Goal: Check status

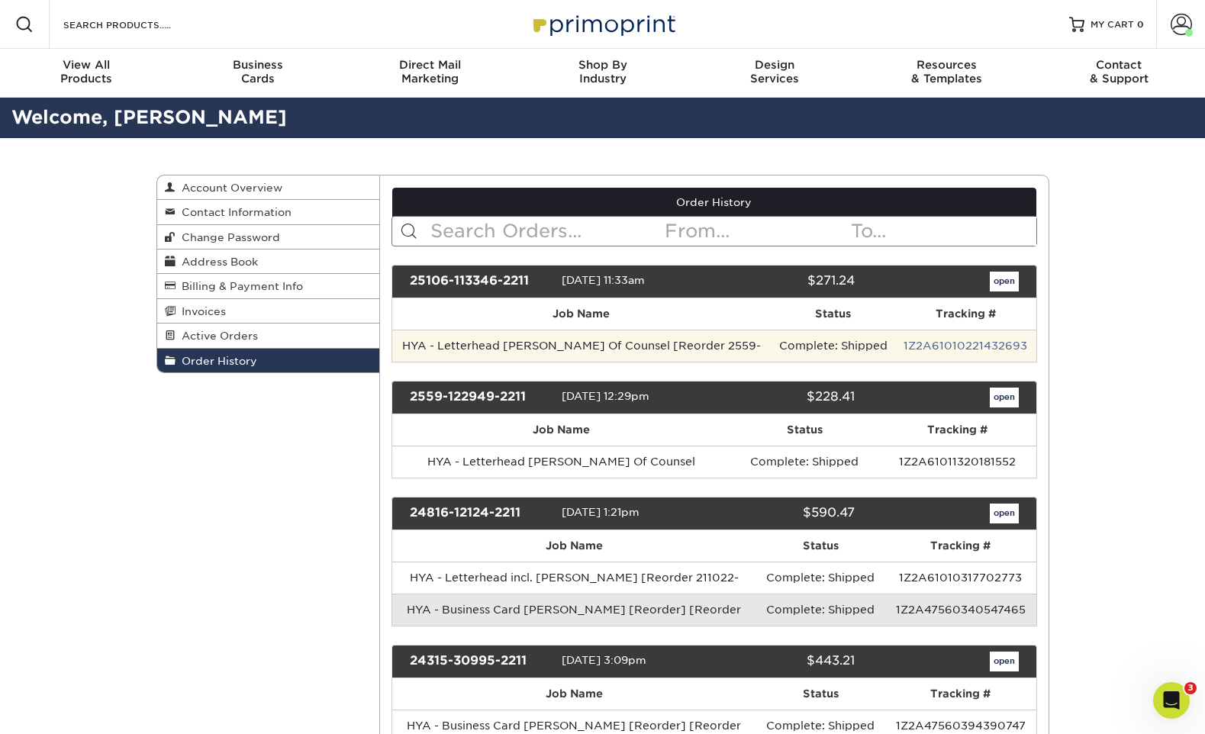
click at [785, 342] on td "Complete: Shipped" at bounding box center [833, 346] width 125 height 32
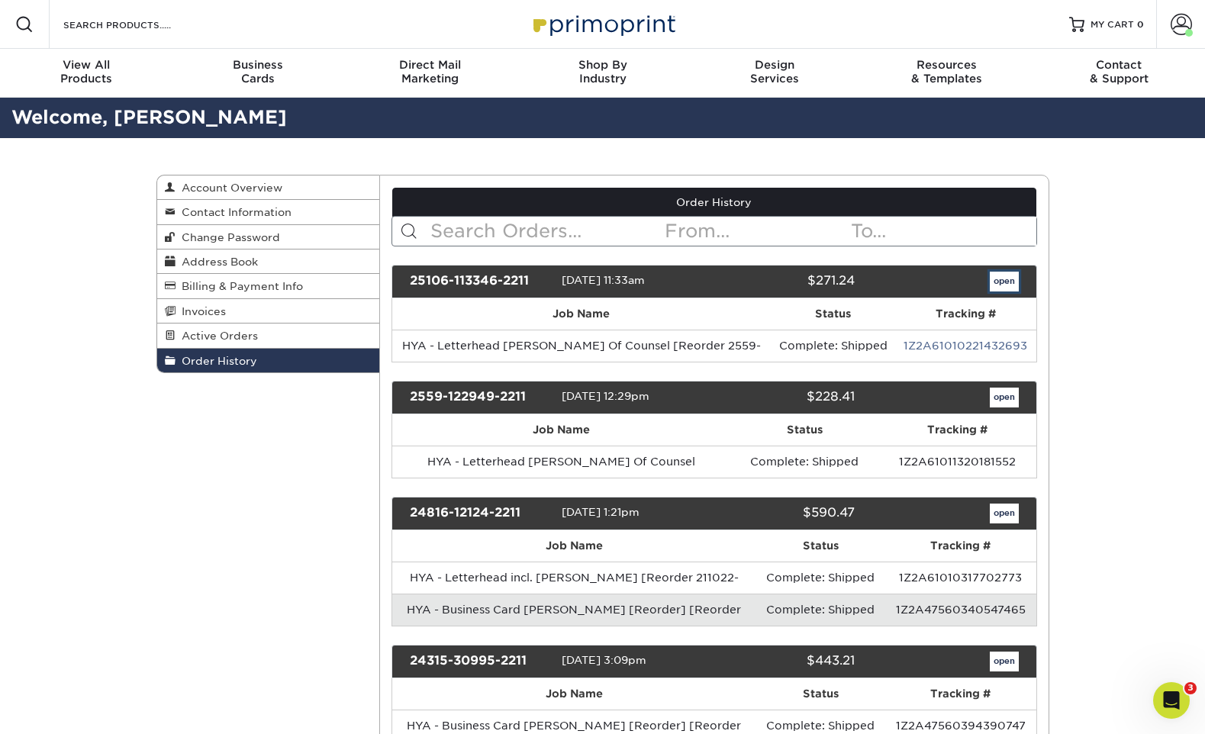
click at [1001, 280] on link "open" at bounding box center [1004, 282] width 29 height 20
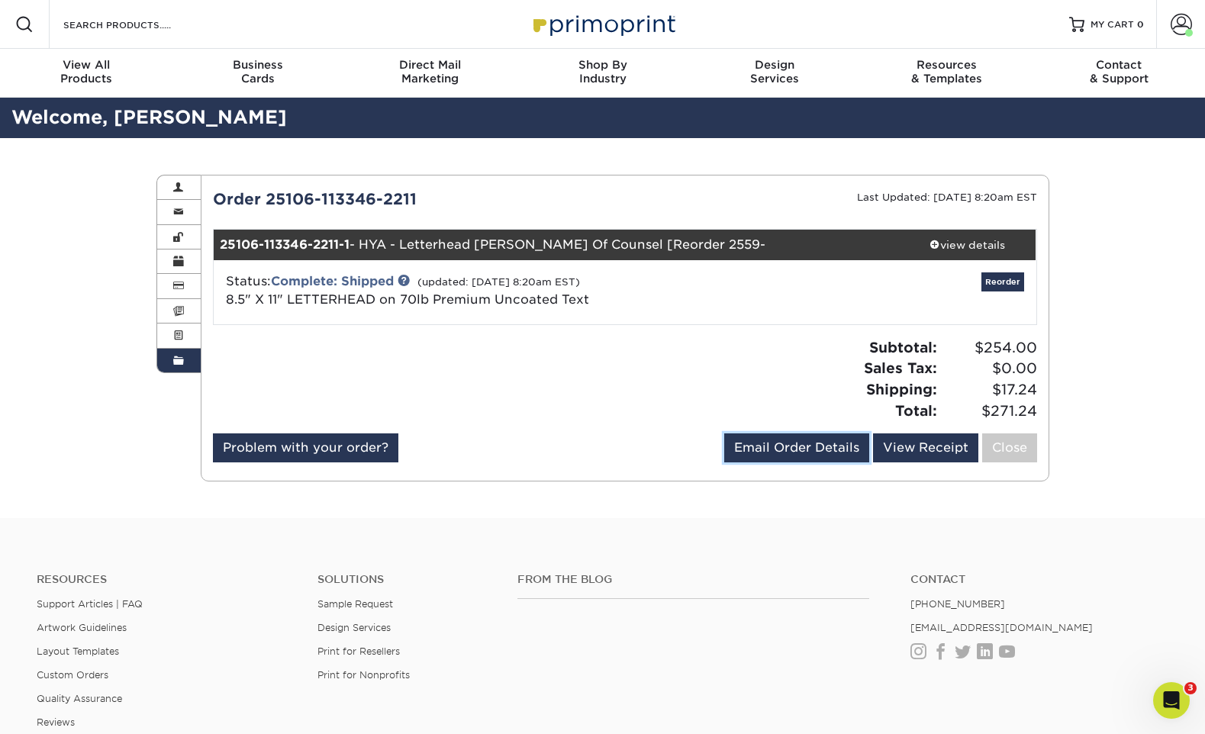
click at [762, 443] on link "Email Order Details" at bounding box center [796, 447] width 145 height 29
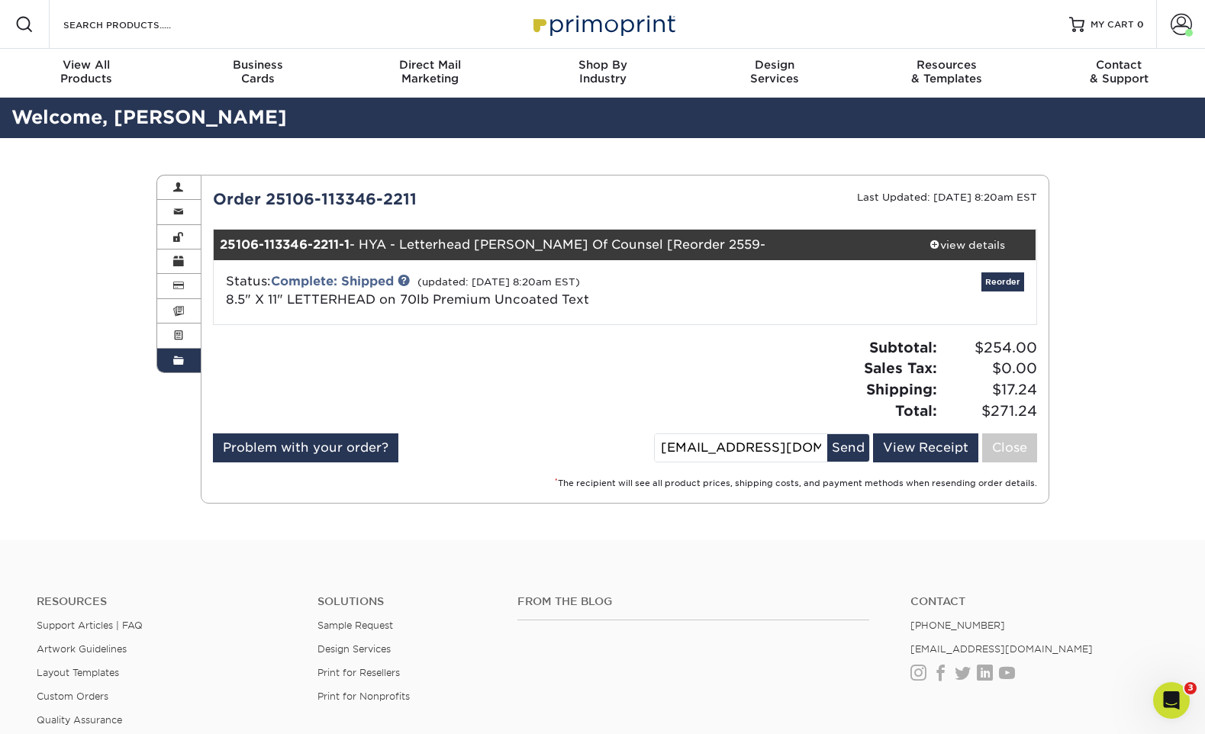
click at [787, 363] on div "Subtotal: $254.00 Sales Tax: $0.00 Shipping: $17.24 Total: $271.24" at bounding box center [837, 379] width 424 height 84
click at [659, 387] on div "Subtotal: $254.00 Sales Tax: $0.00 Shipping: $17.24 Total: $271.24" at bounding box center [837, 379] width 424 height 84
click at [954, 246] on div "view details" at bounding box center [967, 244] width 137 height 15
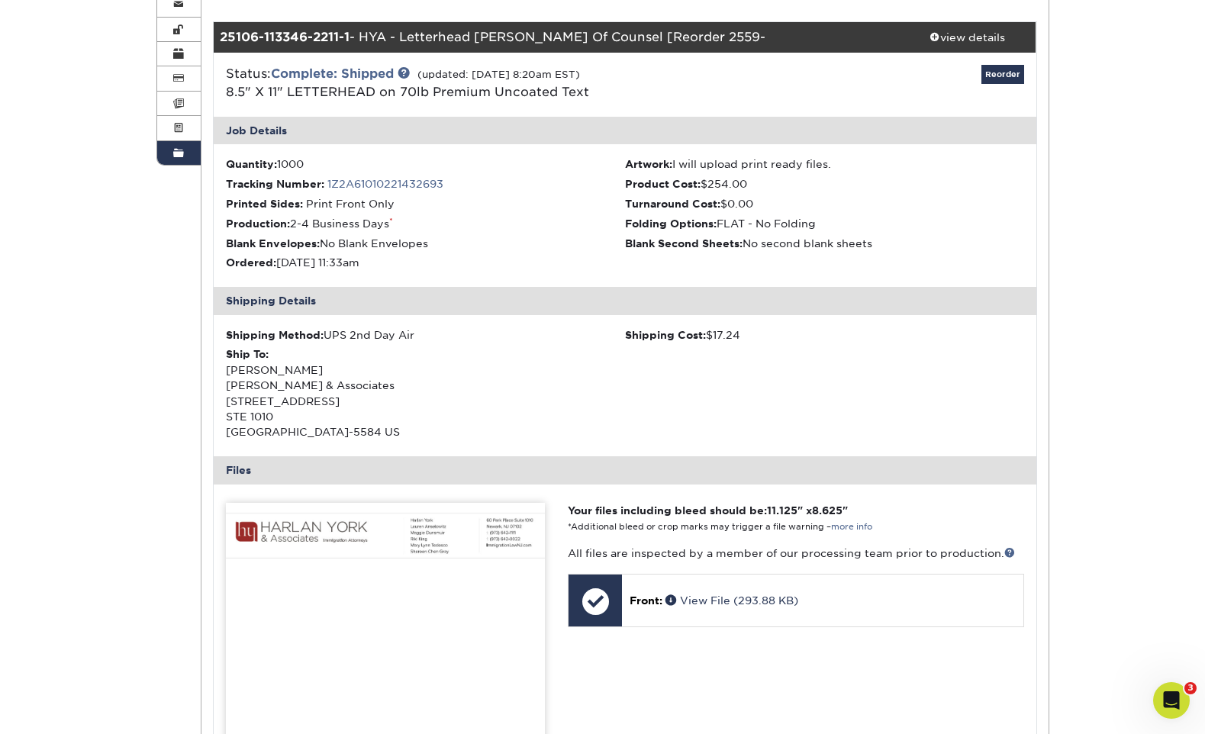
scroll to position [211, 0]
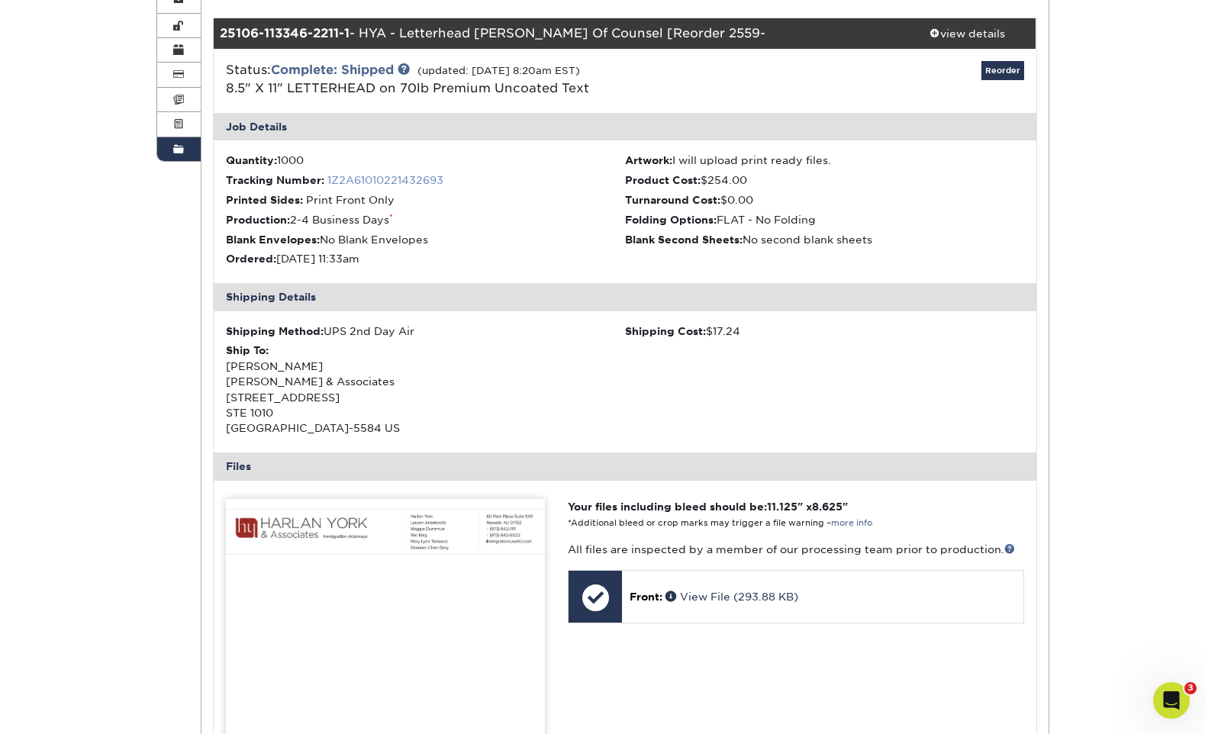
click at [359, 179] on link "1Z2A61010221432693" at bounding box center [385, 180] width 116 height 12
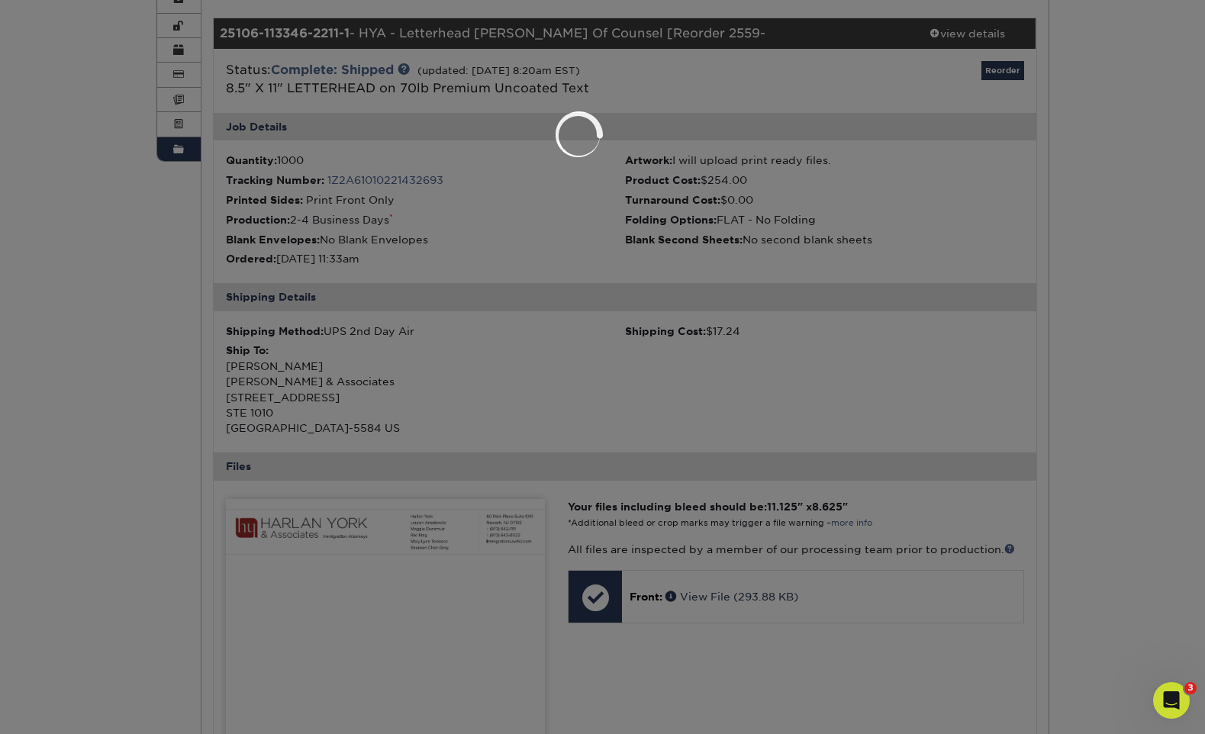
click at [433, 223] on div at bounding box center [602, 367] width 1205 height 734
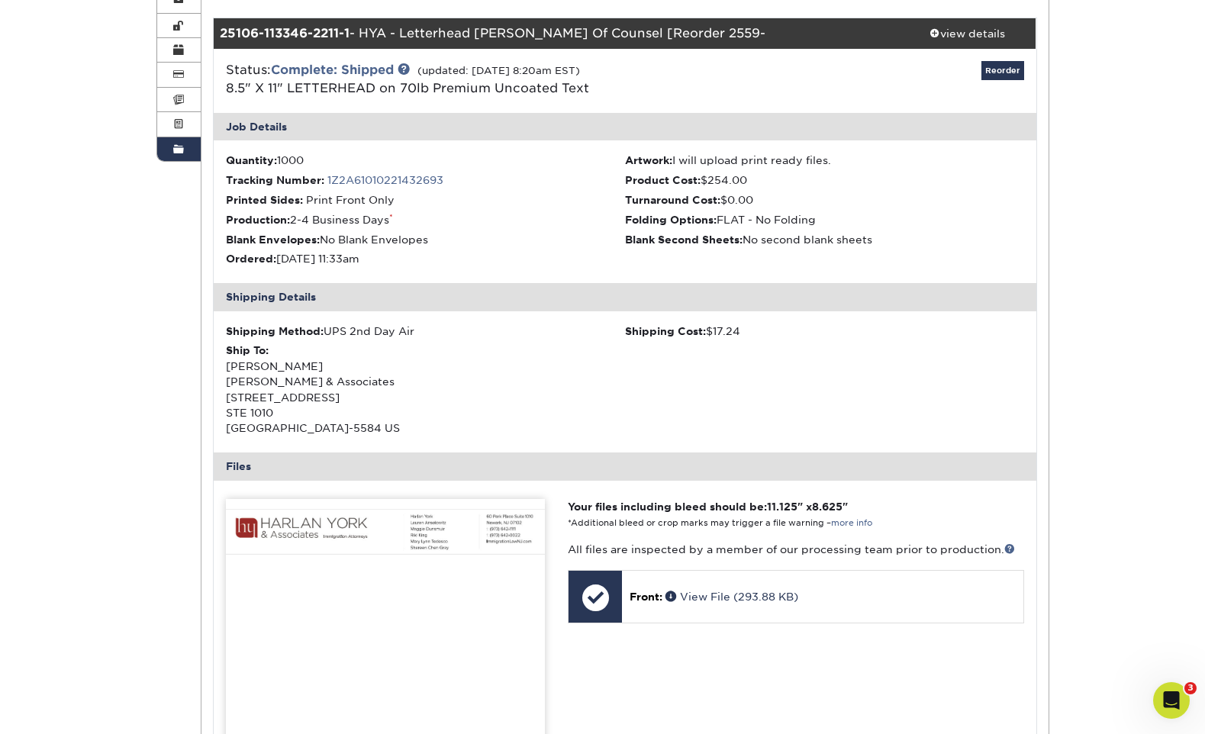
click at [369, 177] on link "1Z2A61010221432693" at bounding box center [385, 180] width 116 height 12
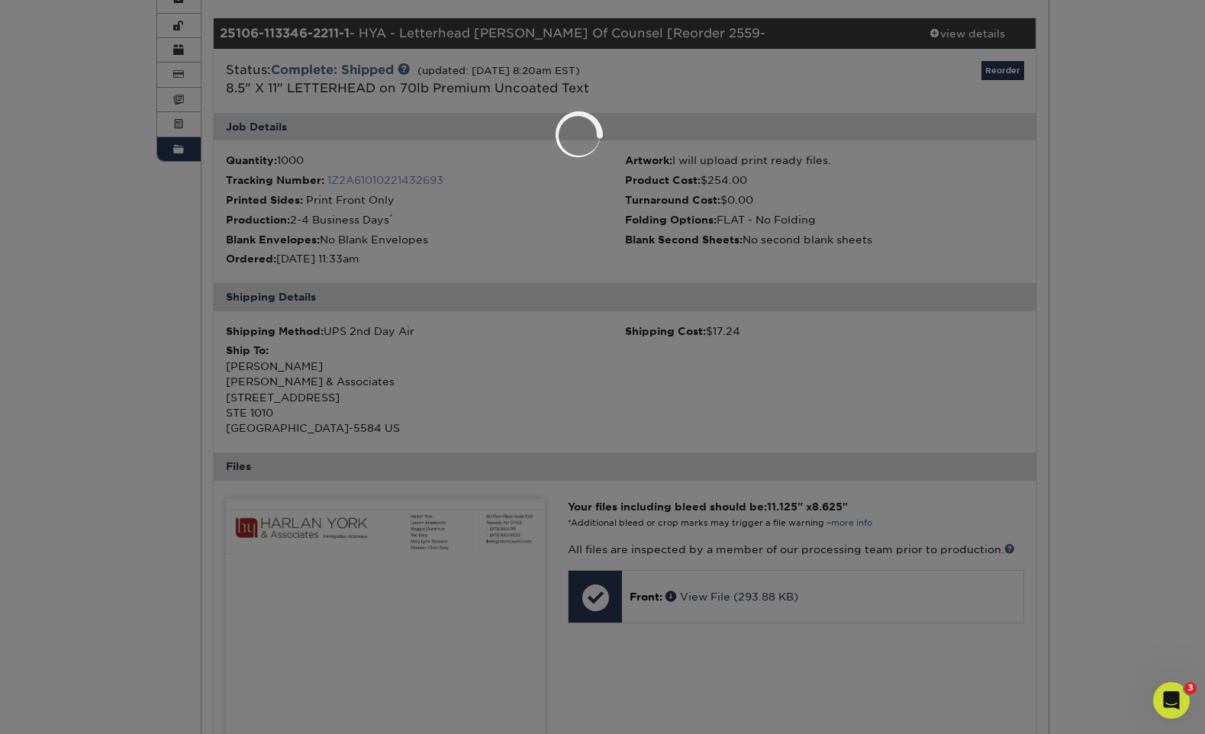
click at [369, 177] on div at bounding box center [602, 367] width 1205 height 734
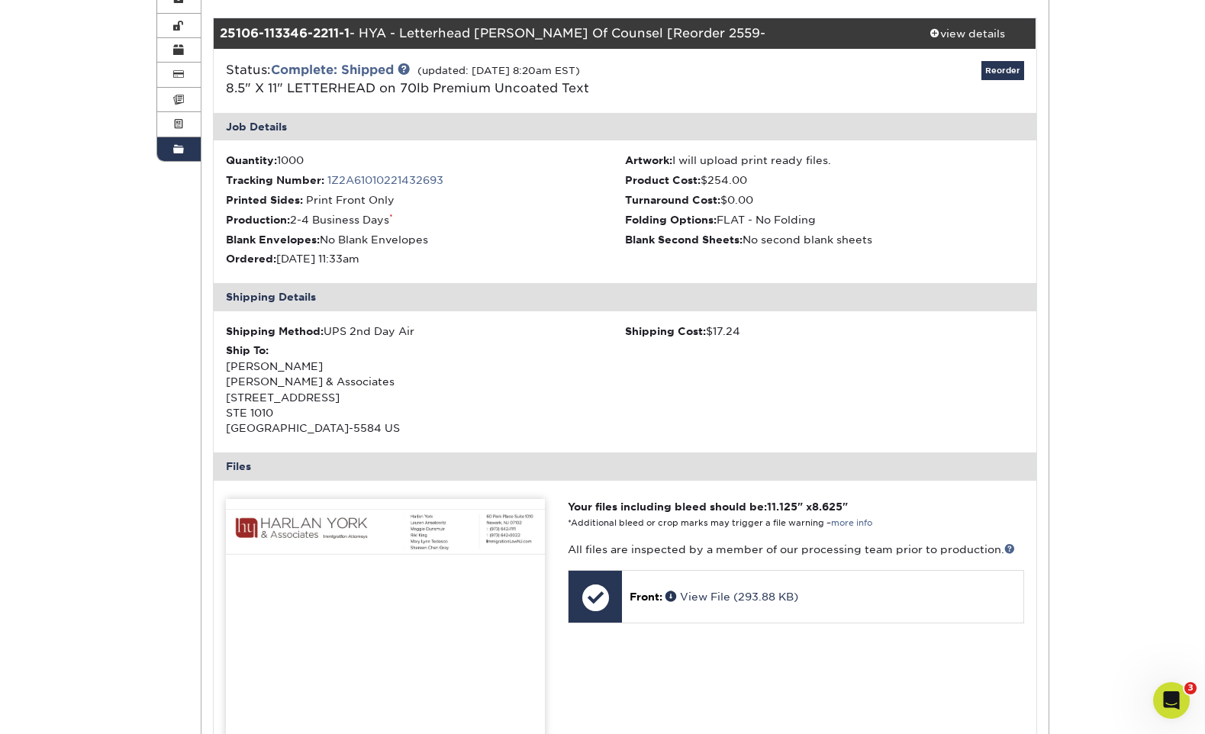
click at [370, 179] on link "1Z2A61010221432693" at bounding box center [385, 180] width 116 height 12
